Goal: Task Accomplishment & Management: Use online tool/utility

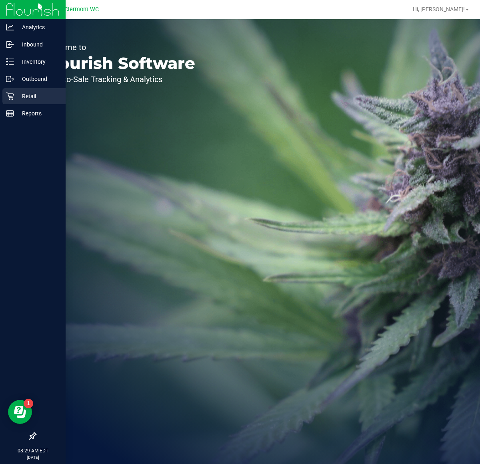
click at [8, 93] on icon at bounding box center [10, 96] width 8 height 8
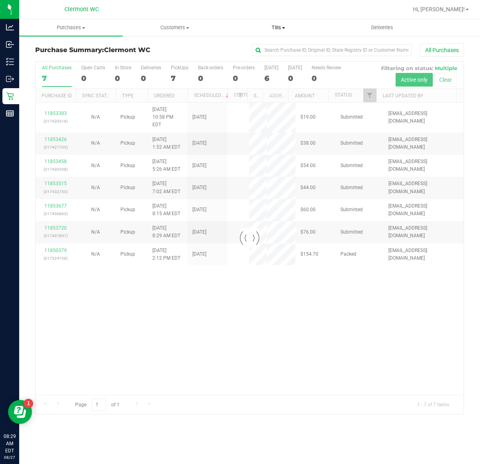
click at [273, 23] on uib-tab-heading "Tills Manage tills Reconcile e-payments" at bounding box center [278, 28] width 103 height 16
click at [272, 45] on span "Manage tills" at bounding box center [254, 48] width 54 height 7
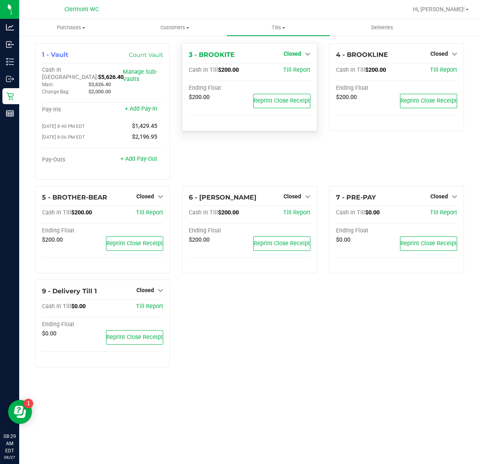
click at [286, 55] on span "Closed" at bounding box center [293, 53] width 18 height 6
click at [290, 69] on link "Open Till" at bounding box center [292, 70] width 21 height 6
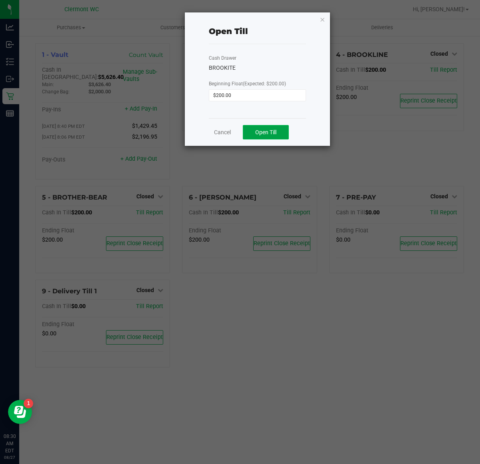
click at [274, 134] on span "Open Till" at bounding box center [265, 132] width 21 height 6
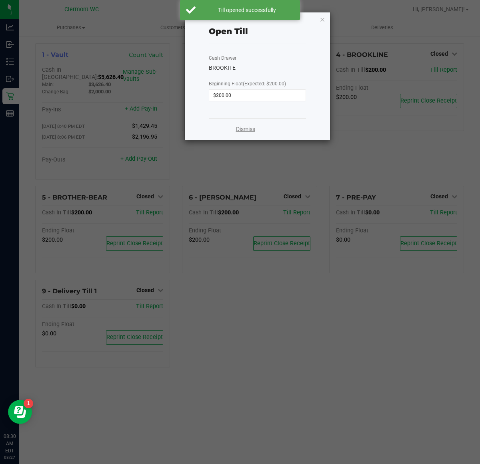
click at [237, 129] on link "Dismiss" at bounding box center [245, 129] width 19 height 8
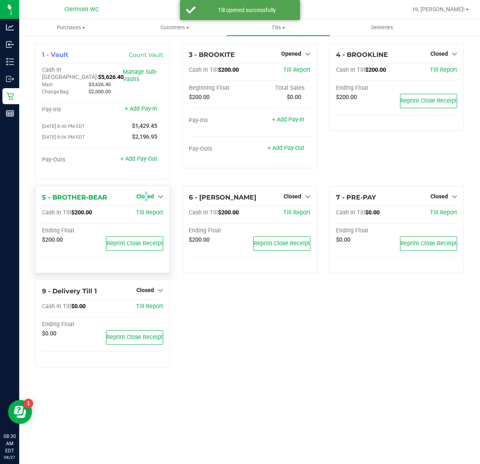
click at [149, 193] on span "Closed" at bounding box center [146, 196] width 18 height 6
click at [149, 209] on link "Open Till" at bounding box center [145, 212] width 21 height 6
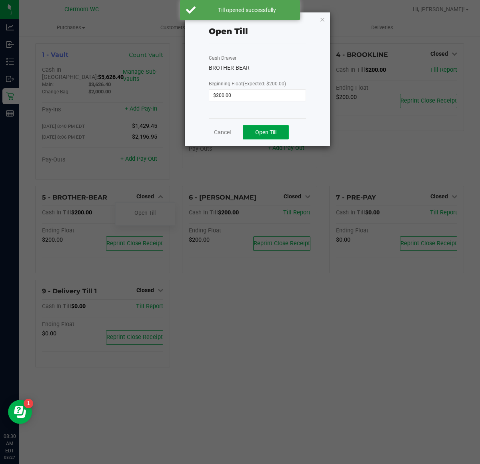
click at [278, 134] on button "Open Till" at bounding box center [266, 132] width 46 height 14
click at [251, 131] on link "Dismiss" at bounding box center [245, 129] width 19 height 8
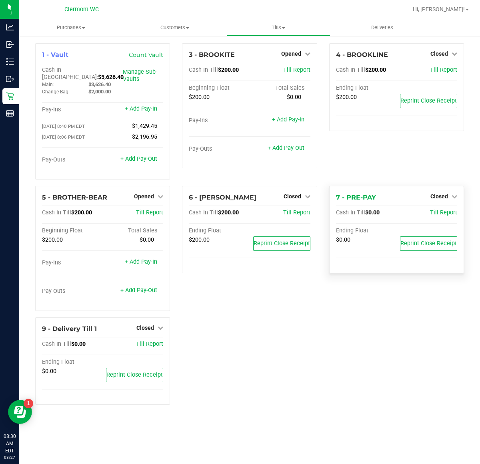
click at [440, 195] on div "Closed" at bounding box center [444, 196] width 27 height 10
click at [440, 193] on span "Closed" at bounding box center [440, 196] width 18 height 6
click at [442, 209] on link "Open Till" at bounding box center [439, 212] width 21 height 6
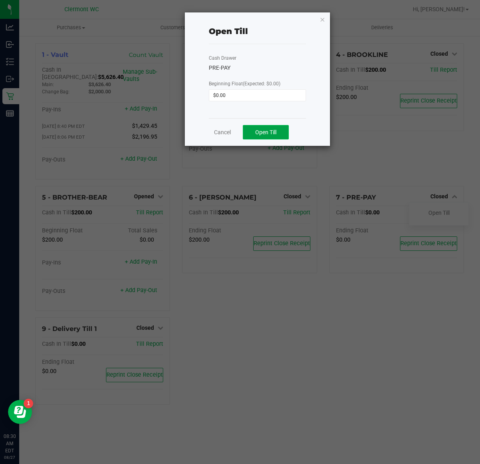
click at [279, 131] on button "Open Till" at bounding box center [266, 132] width 46 height 14
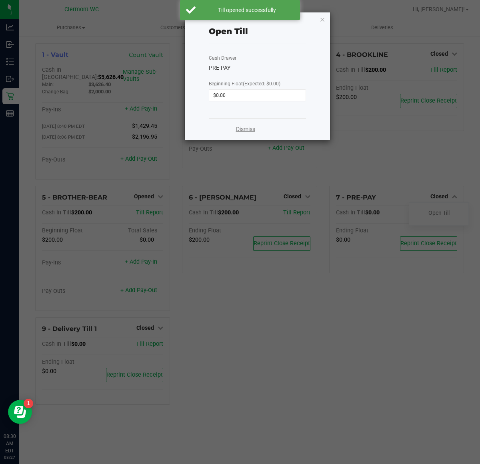
click at [251, 127] on link "Dismiss" at bounding box center [245, 129] width 19 height 8
